Goal: Use online tool/utility

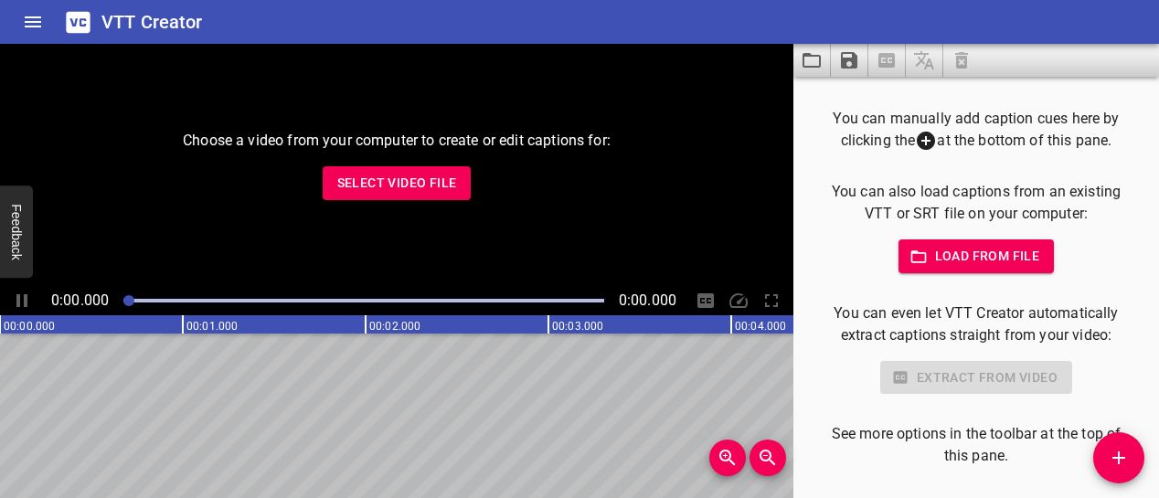
click at [949, 259] on span "Load from file" at bounding box center [976, 256] width 127 height 23
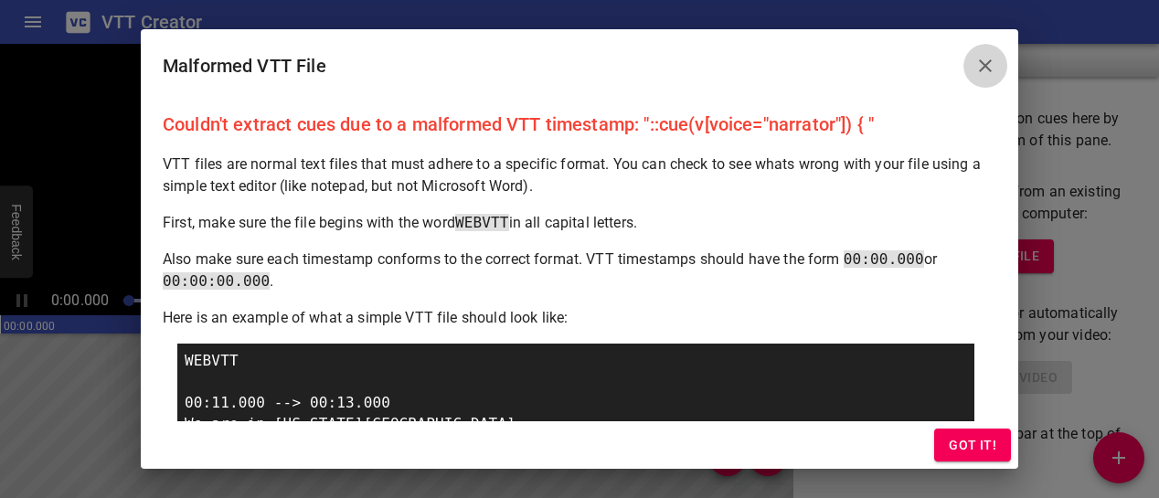
click at [987, 64] on icon "Close" at bounding box center [985, 65] width 13 height 13
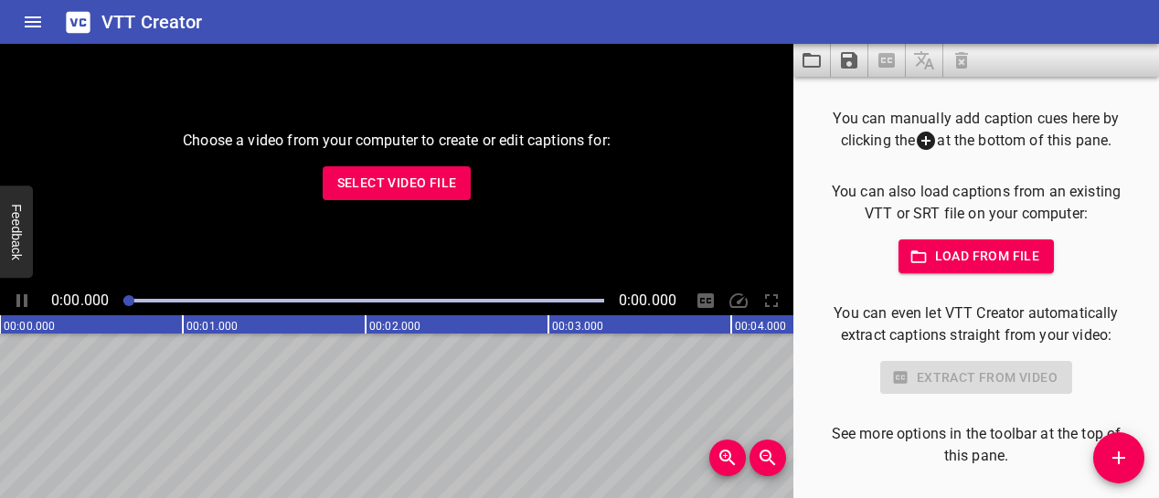
click at [947, 251] on span "Load from file" at bounding box center [976, 256] width 127 height 23
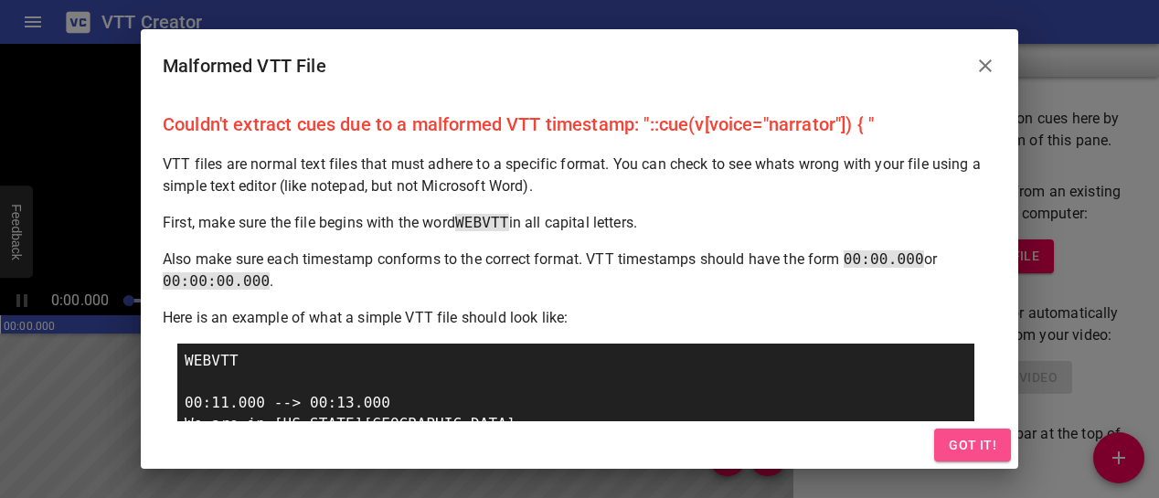
click at [972, 447] on span "Got it!" at bounding box center [973, 445] width 48 height 23
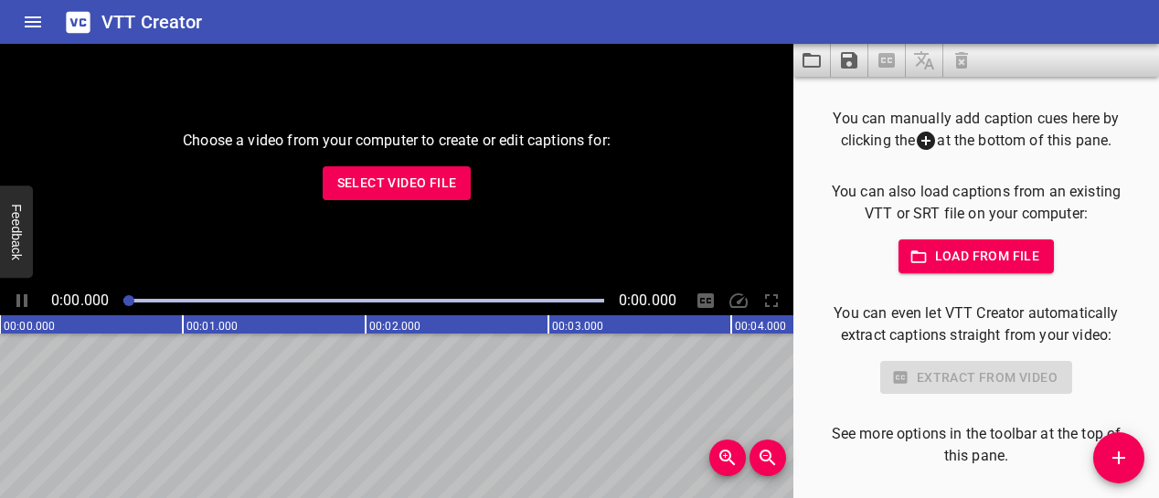
click at [964, 251] on span "Load from file" at bounding box center [976, 256] width 127 height 23
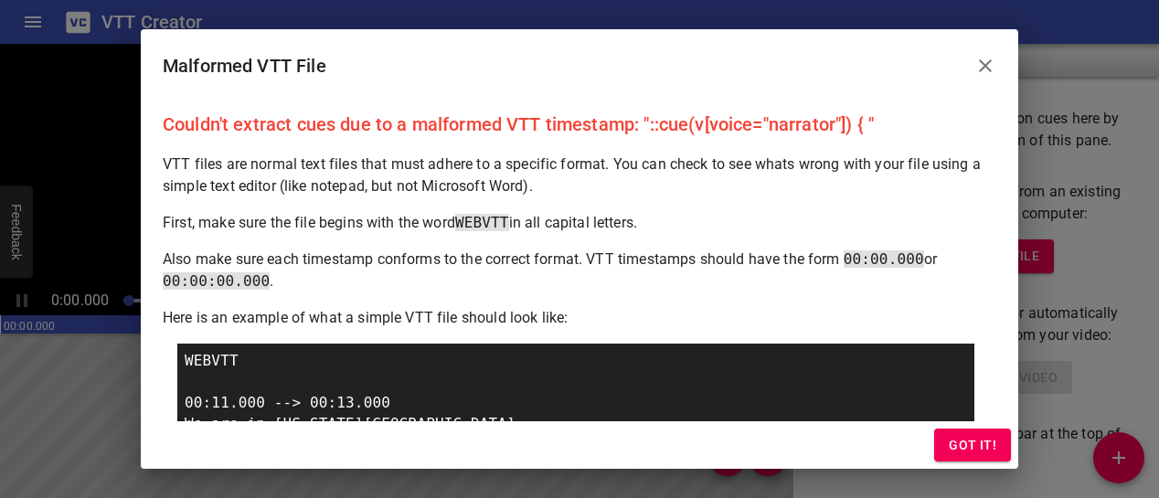
scroll to position [176, 0]
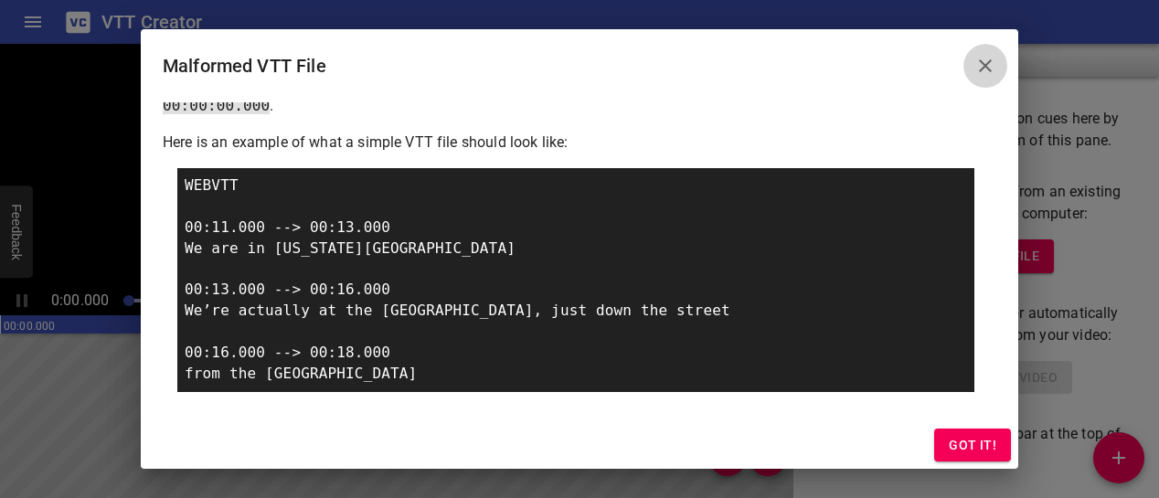
click at [991, 62] on icon "Close" at bounding box center [986, 66] width 22 height 22
